Goal: Check status: Check status

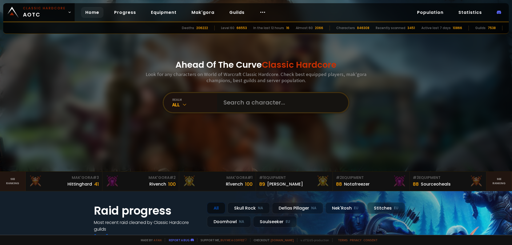
click at [274, 102] on input "text" at bounding box center [281, 102] width 122 height 19
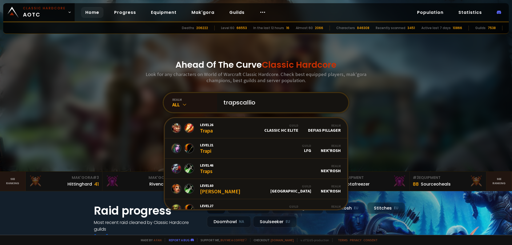
type input "trapscallion"
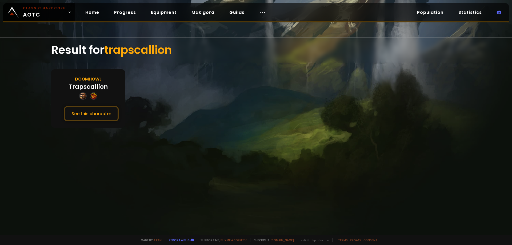
click at [86, 90] on div "Trapscallion" at bounding box center [88, 86] width 39 height 9
click at [93, 111] on button "See this character" at bounding box center [91, 113] width 55 height 15
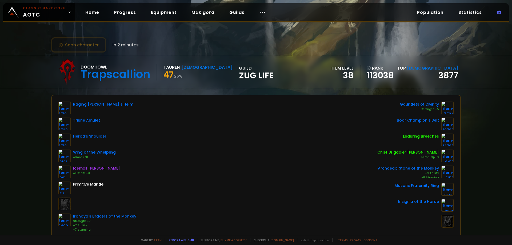
click at [125, 82] on div "Doomhowl Trapscallion Tauren [DEMOGRAPHIC_DATA] 47 26 % guild Zug Life" at bounding box center [164, 72] width 220 height 27
click at [134, 84] on div "Doomhowl Trapscallion Tauren [DEMOGRAPHIC_DATA] 47 26 % guild Zug Life" at bounding box center [164, 72] width 220 height 27
click at [143, 84] on div "Doomhowl Trapscallion Tauren [DEMOGRAPHIC_DATA] 47 26 % guild Zug Life" at bounding box center [164, 72] width 220 height 27
click at [135, 87] on div "Doomhowl Trapscallion Tauren [DEMOGRAPHIC_DATA] 47 26 % guild Zug Life item lev…" at bounding box center [256, 72] width 410 height 32
click at [138, 86] on div "Doomhowl Trapscallion Tauren [DEMOGRAPHIC_DATA] 47 26 % guild Zug Life item lev…" at bounding box center [256, 72] width 410 height 32
